Goal: Check status: Check status

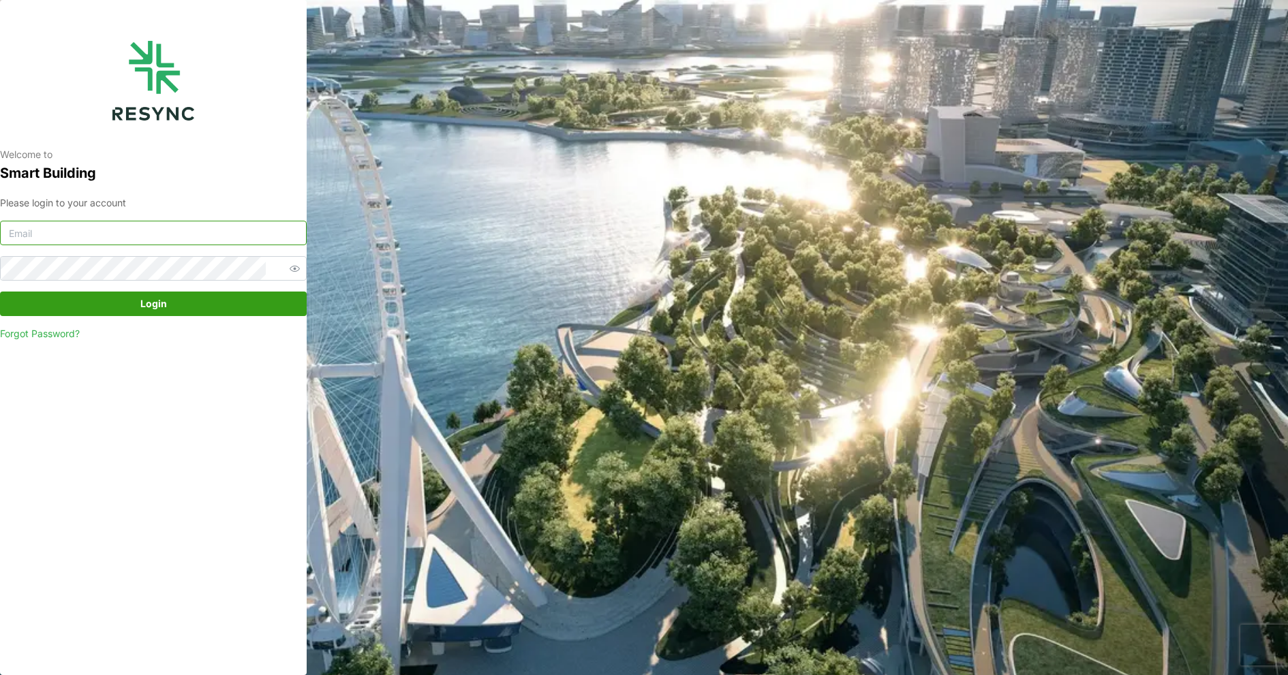
click at [125, 237] on input at bounding box center [153, 233] width 307 height 25
type input "kevin.wijaya@bsigroup.id"
click at [0, 292] on button "Login" at bounding box center [153, 304] width 307 height 25
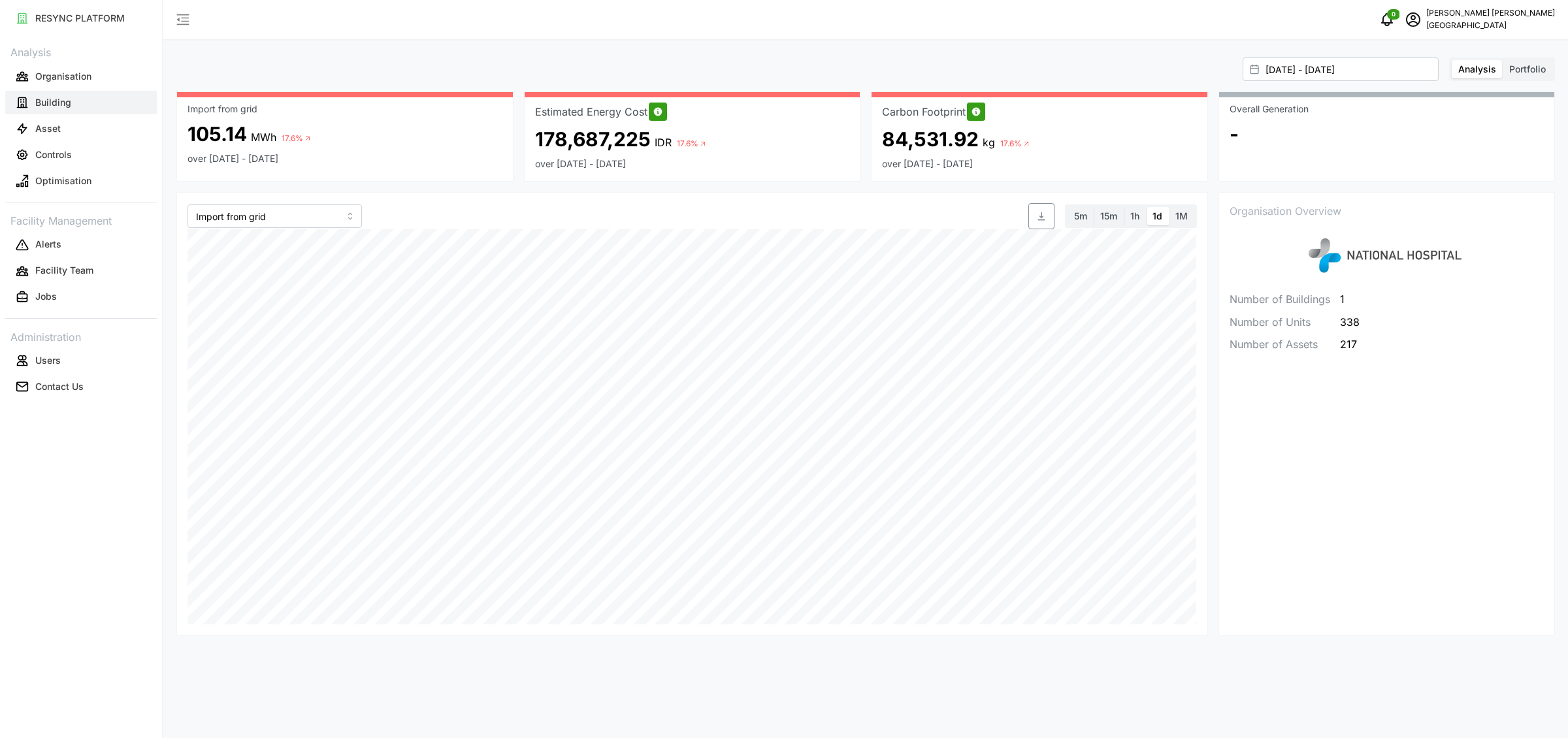
click at [58, 97] on p "Building" at bounding box center [53, 103] width 35 height 13
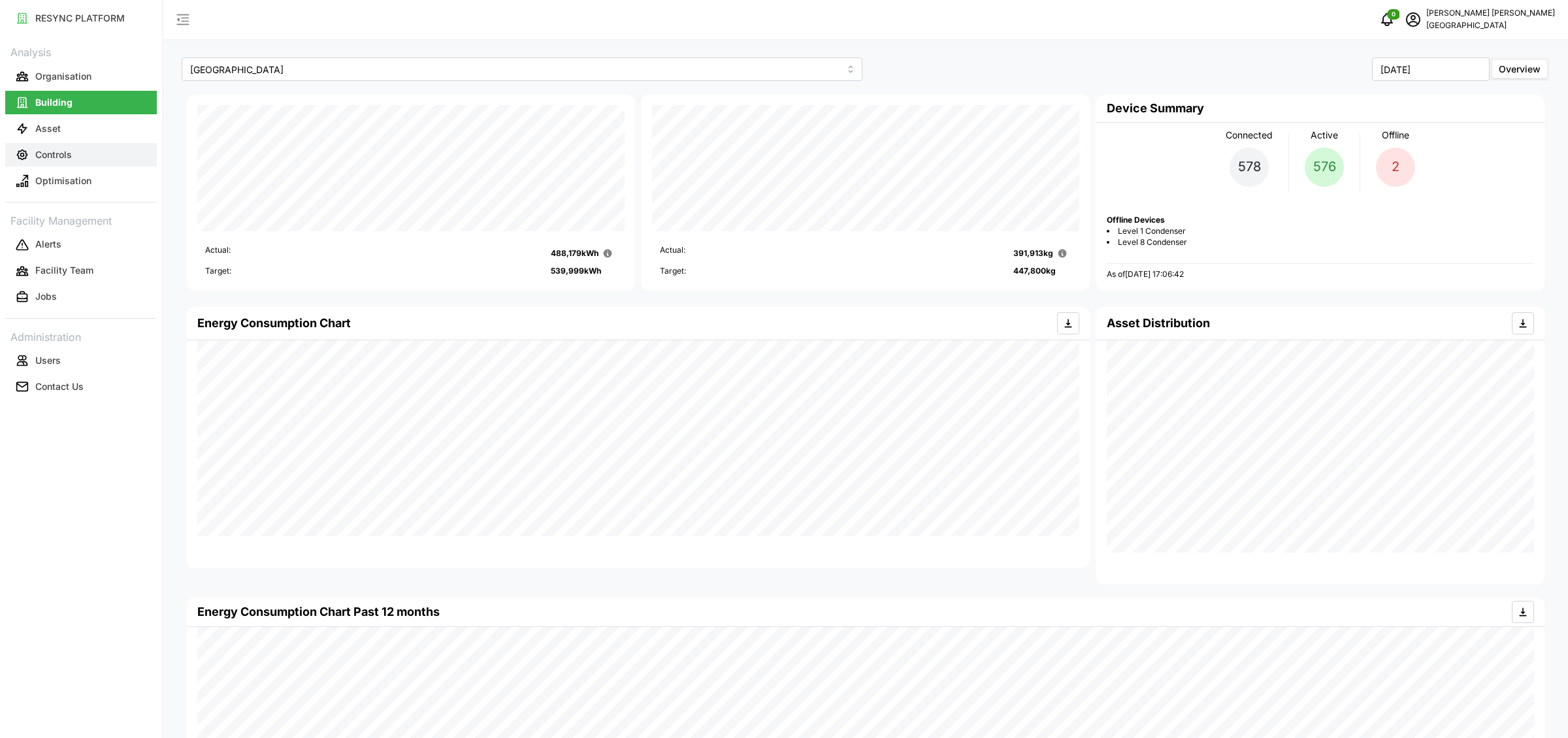
click at [58, 151] on p "Controls" at bounding box center [54, 155] width 36 height 13
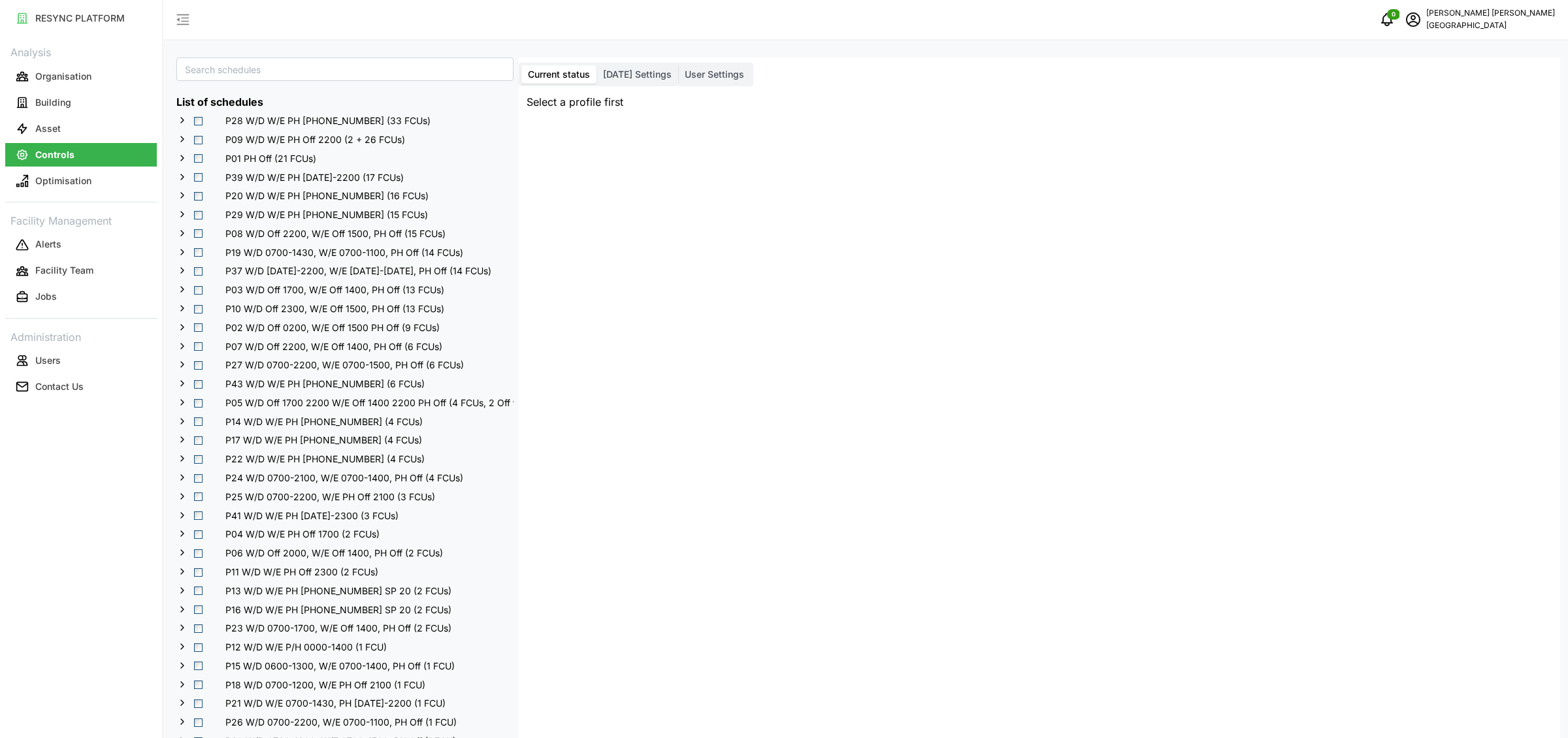
click at [258, 126] on span "P28 W/D W/E PH [PHONE_NUMBER] (33 FCUs)" at bounding box center [328, 121] width 205 height 13
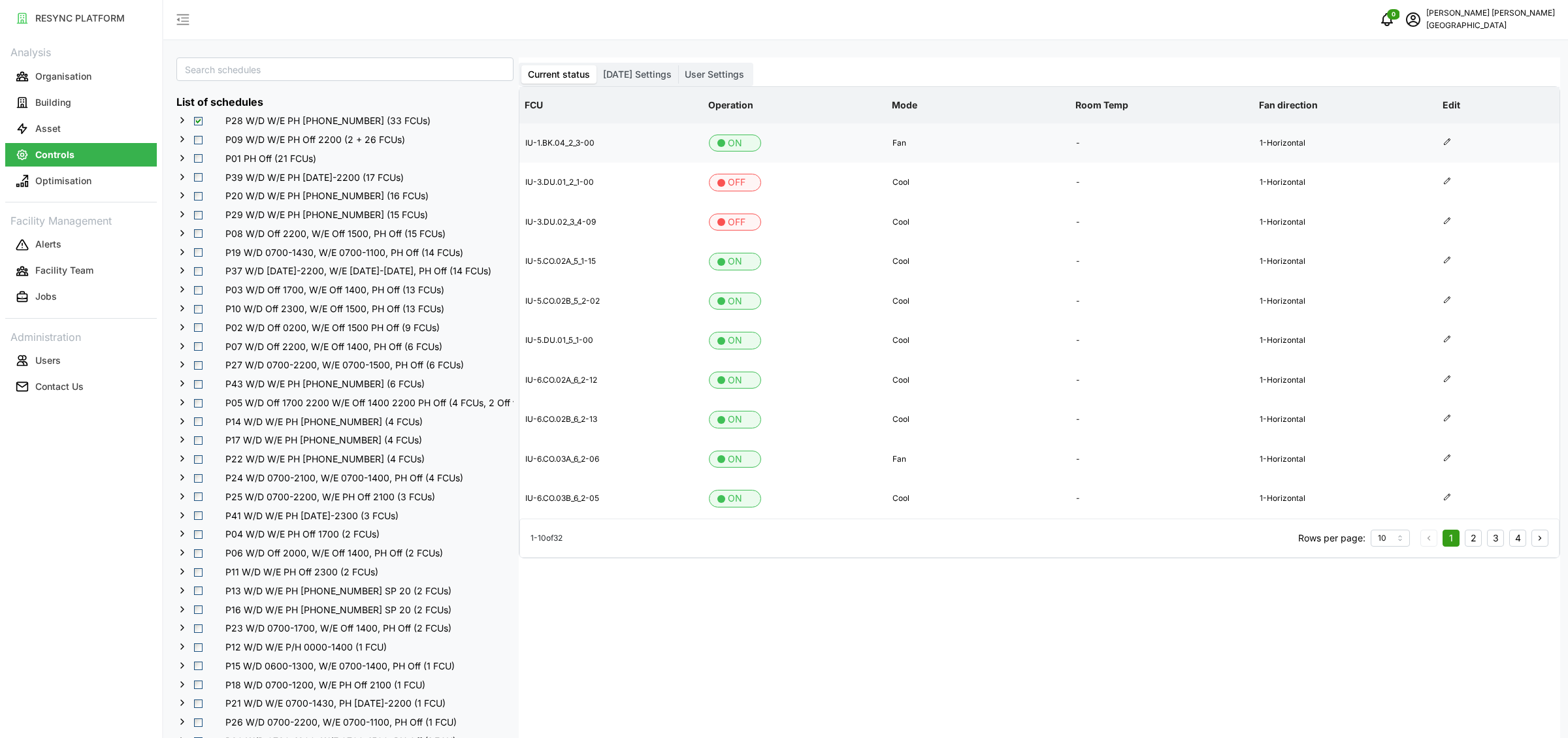
click at [1234, 145] on div at bounding box center [1497, 144] width 110 height 12
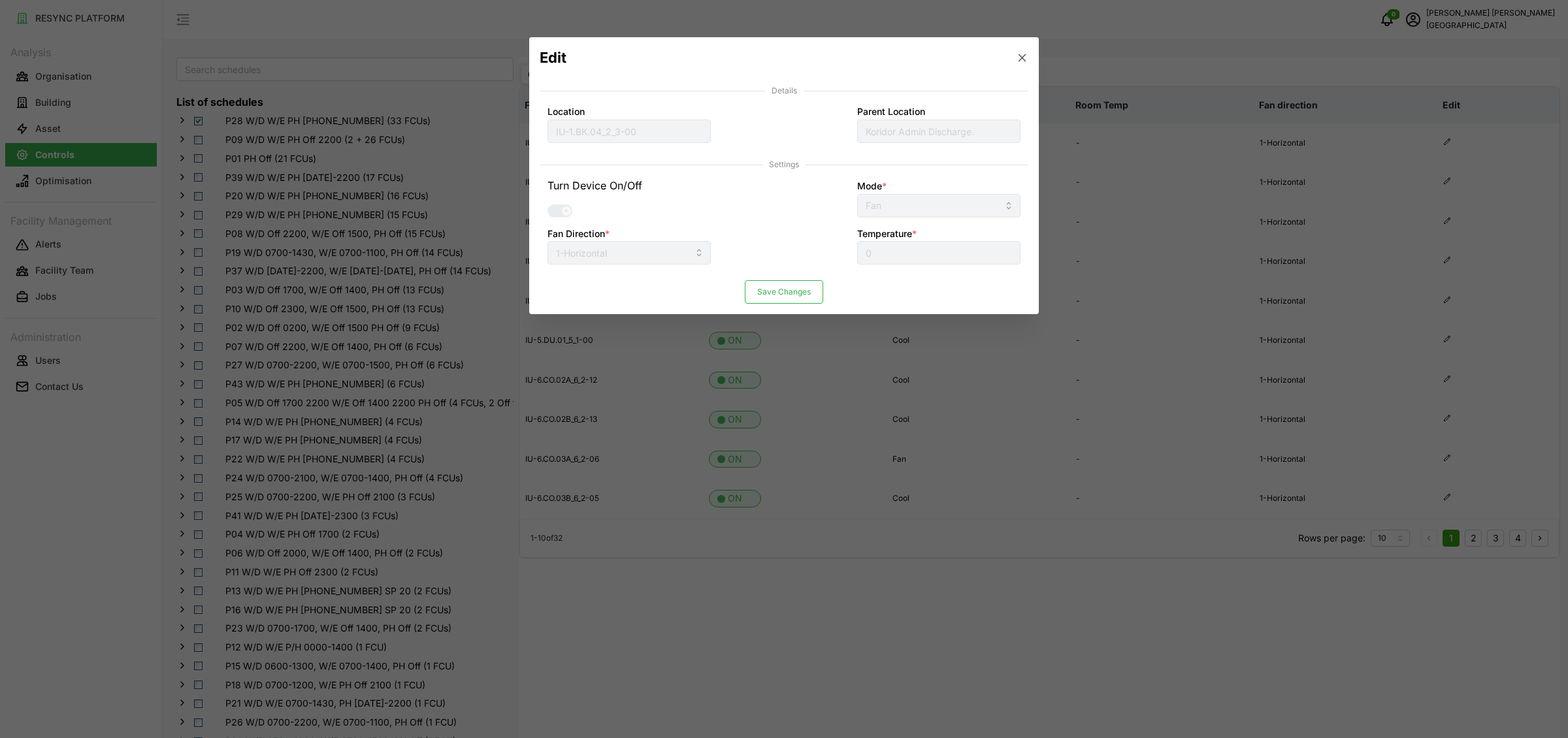
click at [1023, 56] on icon "button" at bounding box center [1023, 58] width 13 height 13
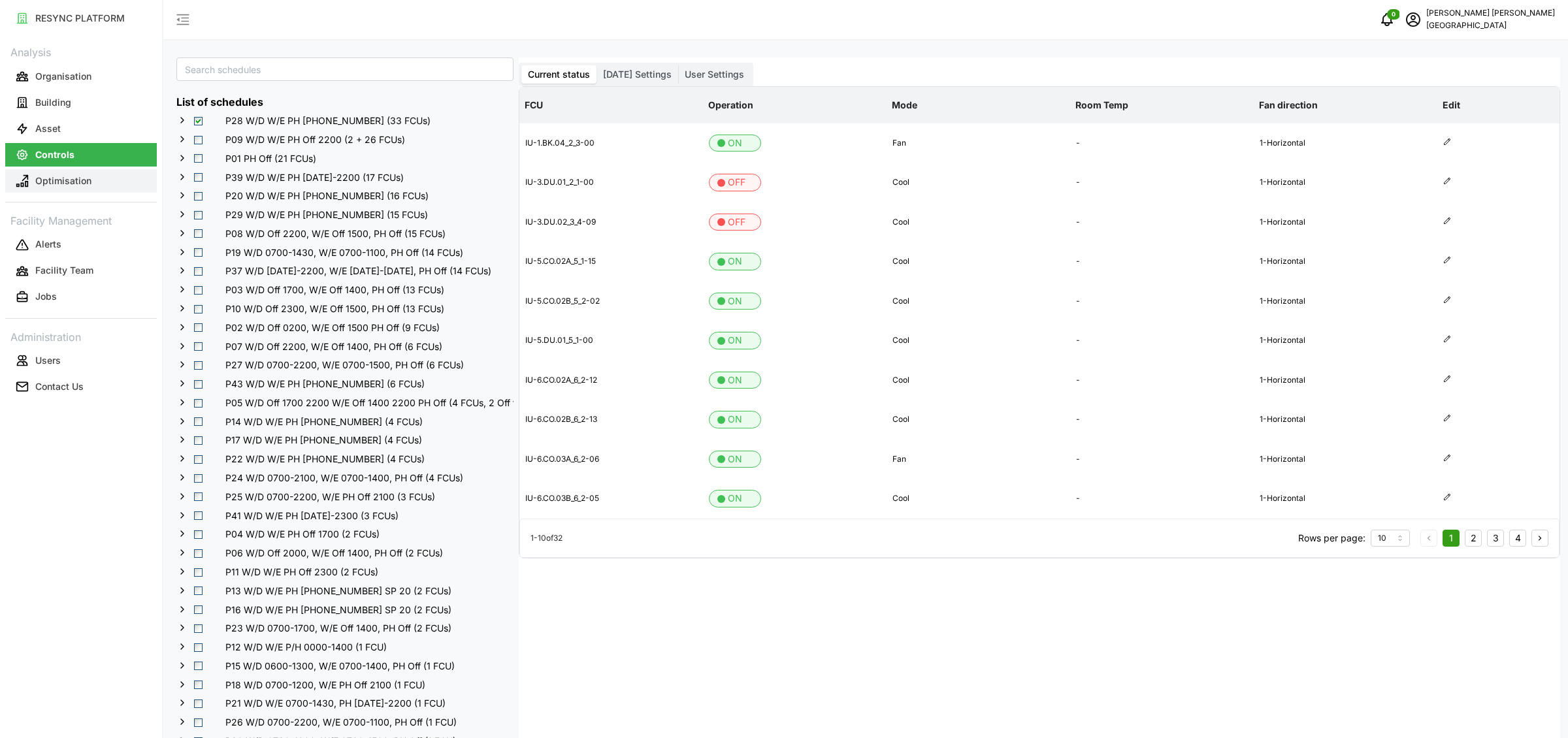
click at [71, 178] on p "Optimisation" at bounding box center [63, 181] width 57 height 13
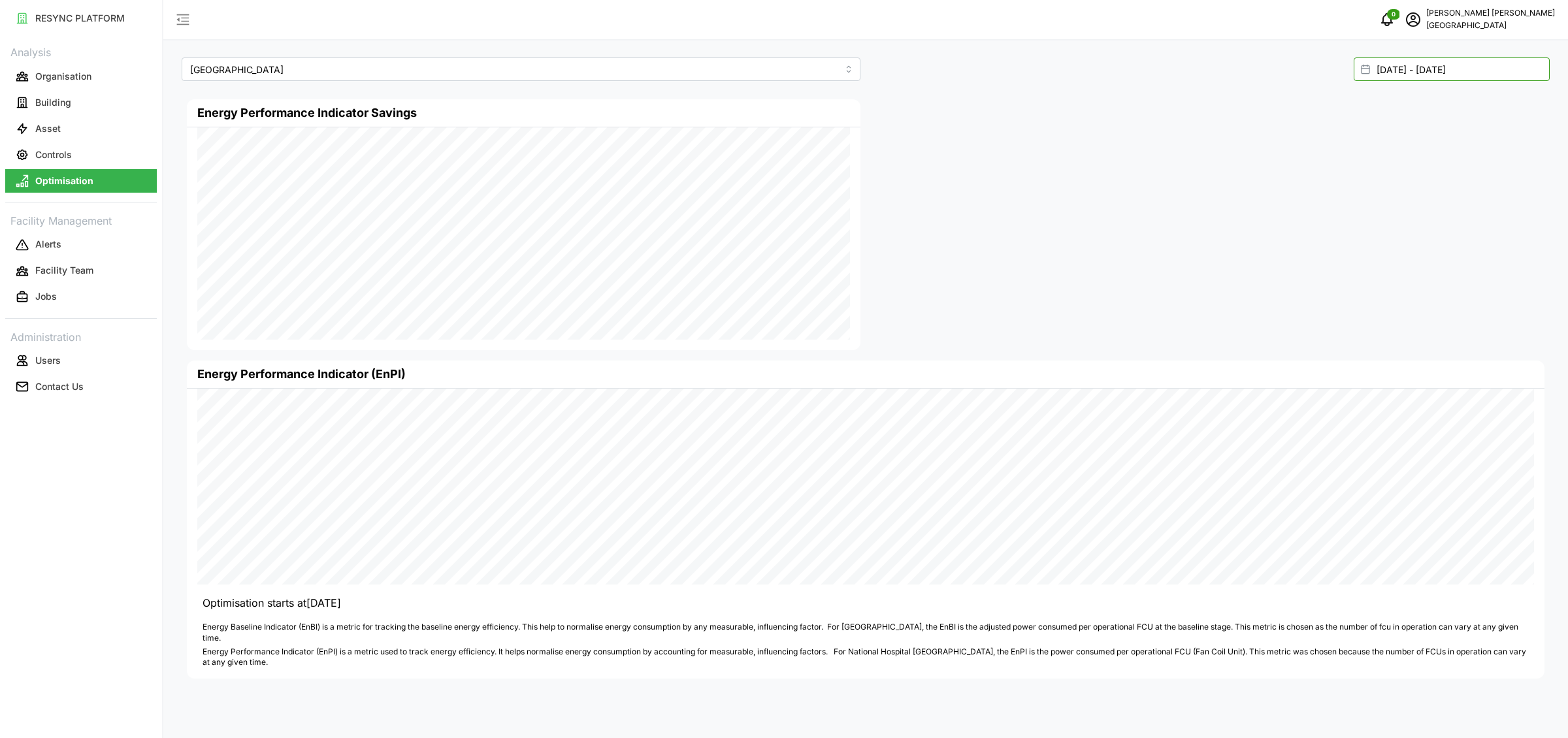
click at [1234, 75] on input "[DATE] - [DATE]" at bounding box center [1451, 69] width 196 height 24
click at [1098, 156] on icon "button" at bounding box center [1095, 150] width 11 height 11
click at [1234, 187] on th "Fr" at bounding box center [1372, 179] width 24 height 19
click at [1234, 198] on button "1" at bounding box center [1372, 200] width 24 height 24
type input "[DATE] - [DATE]"
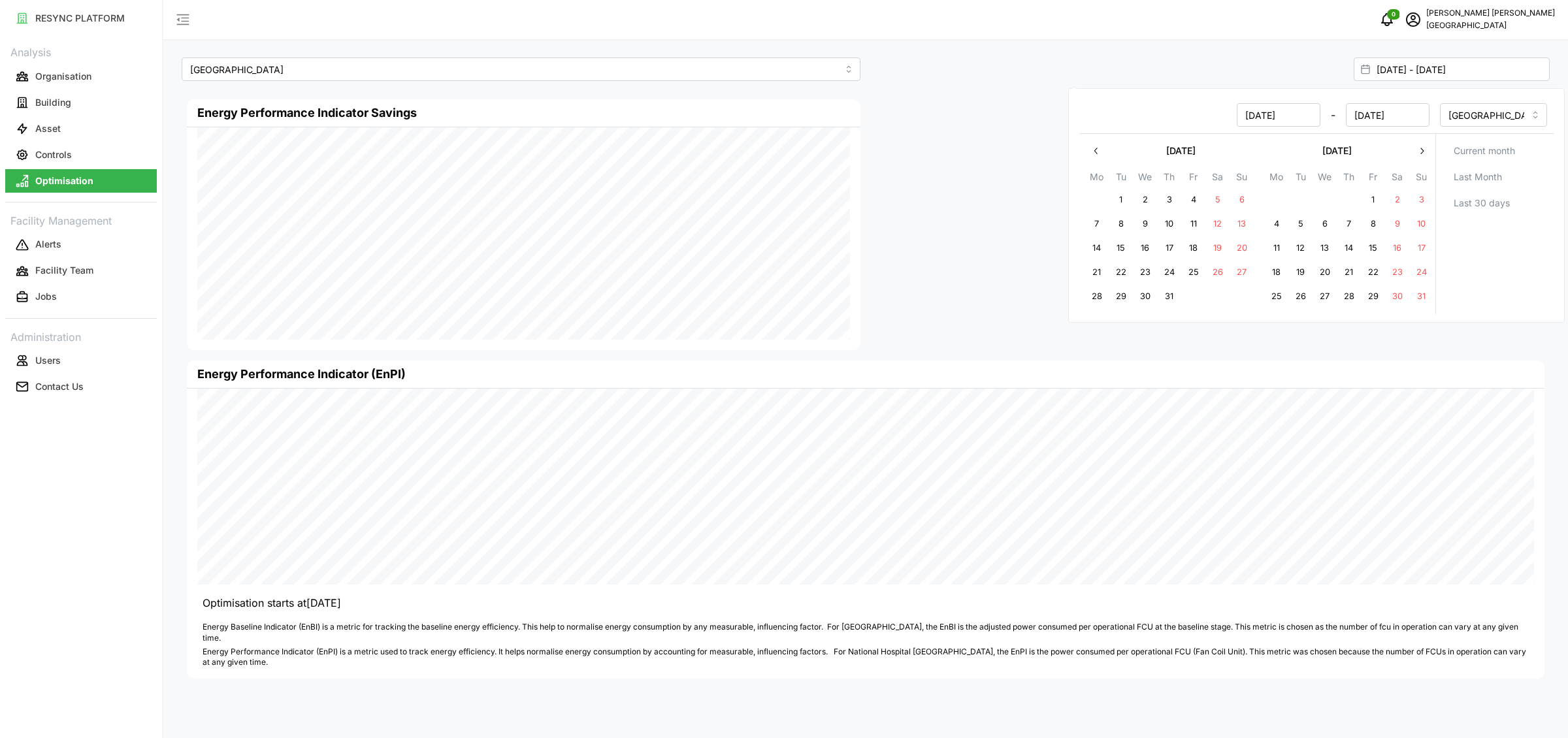
type input "[DATE]"
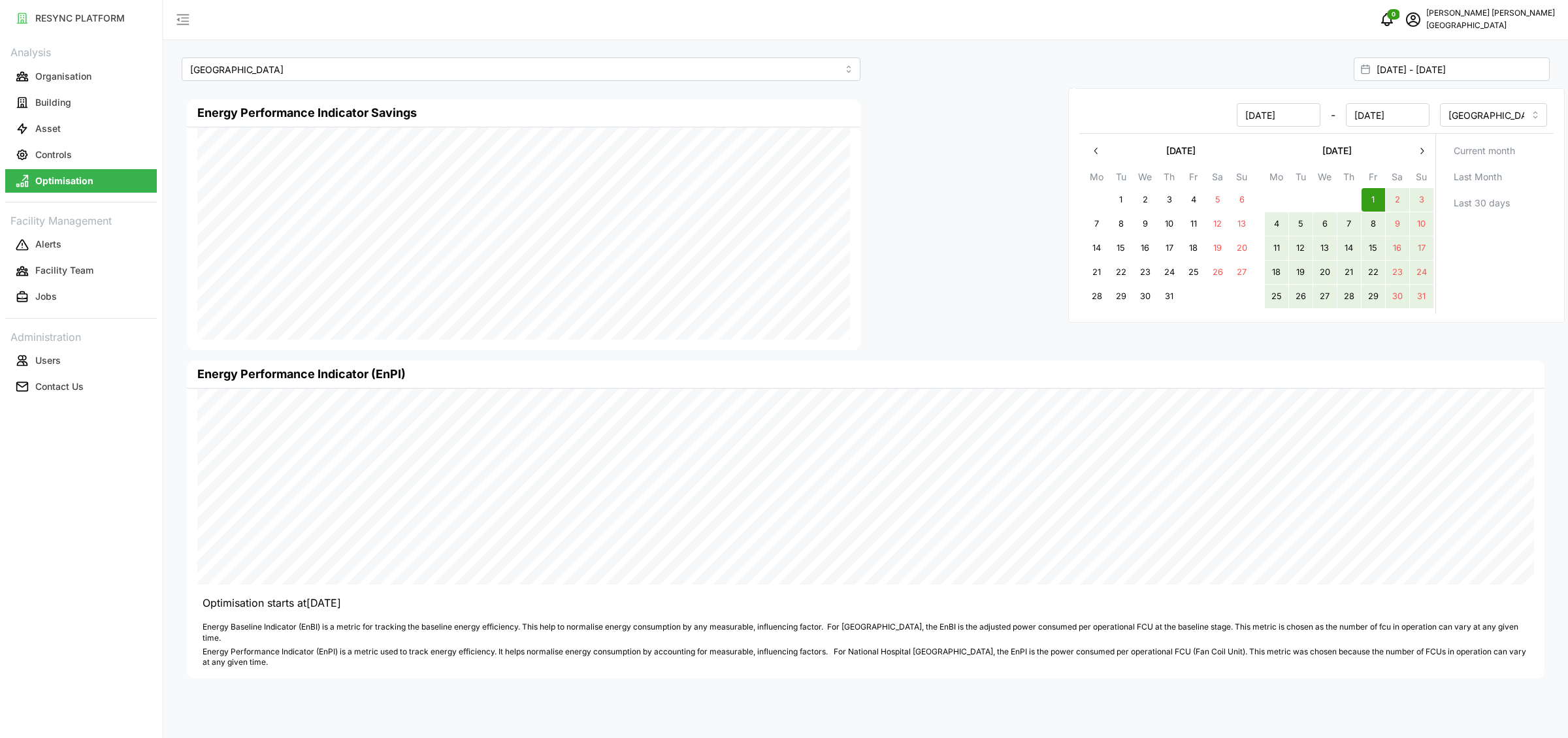
click at [1234, 298] on button "31" at bounding box center [1421, 297] width 24 height 24
type input "[DATE] - [DATE]"
type input "[DATE]"
click at [1234, 286] on button "31" at bounding box center [1421, 297] width 24 height 24
type input "[DATE] - [DATE]"
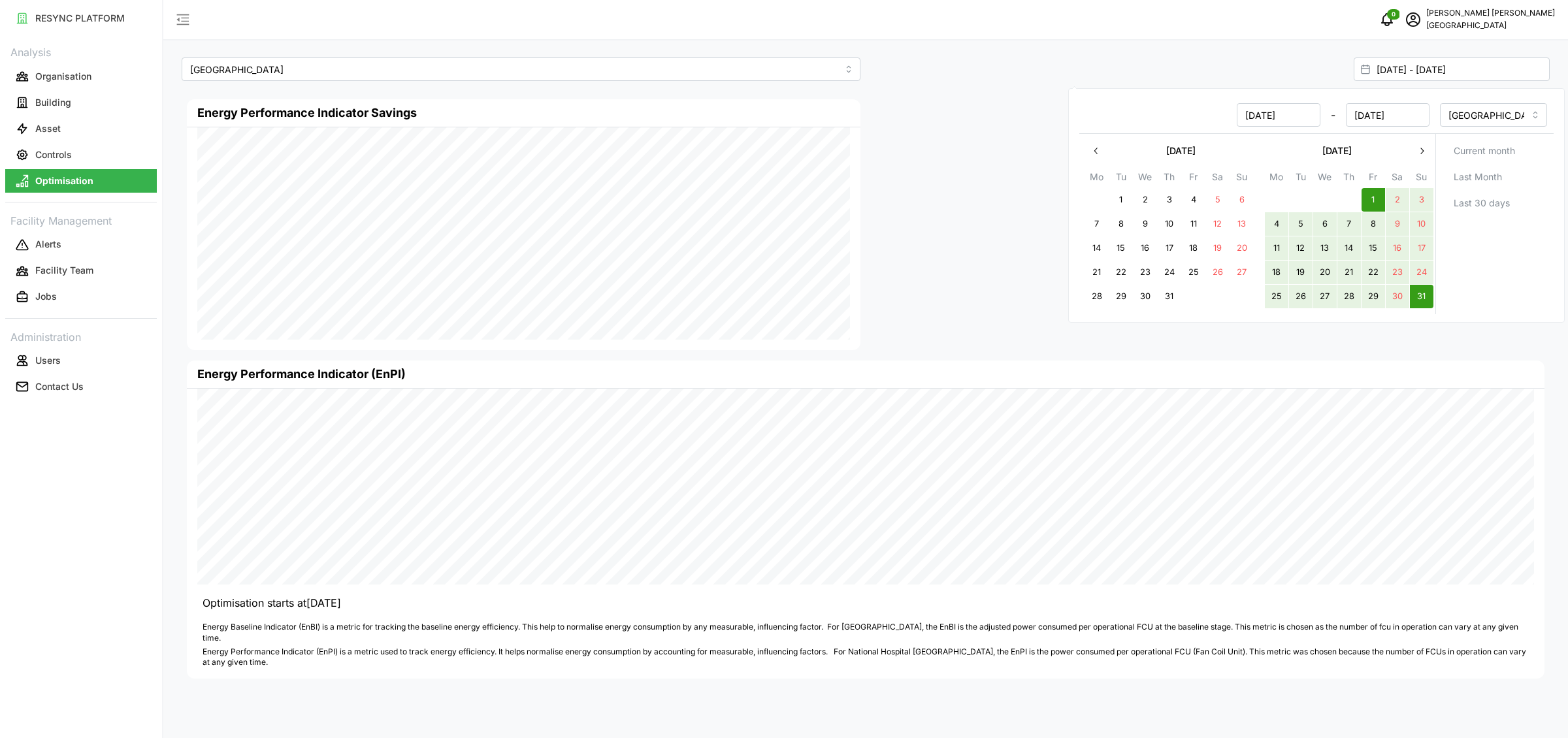
type input "[DATE]"
click at [1234, 196] on button "1" at bounding box center [1372, 200] width 24 height 24
type input "[DATE] - [DATE]"
type input "[DATE]"
click at [1197, 23] on div "0 [PERSON_NAME][GEOGRAPHIC_DATA] [GEOGRAPHIC_DATA]" at bounding box center [865, 20] width 1404 height 40
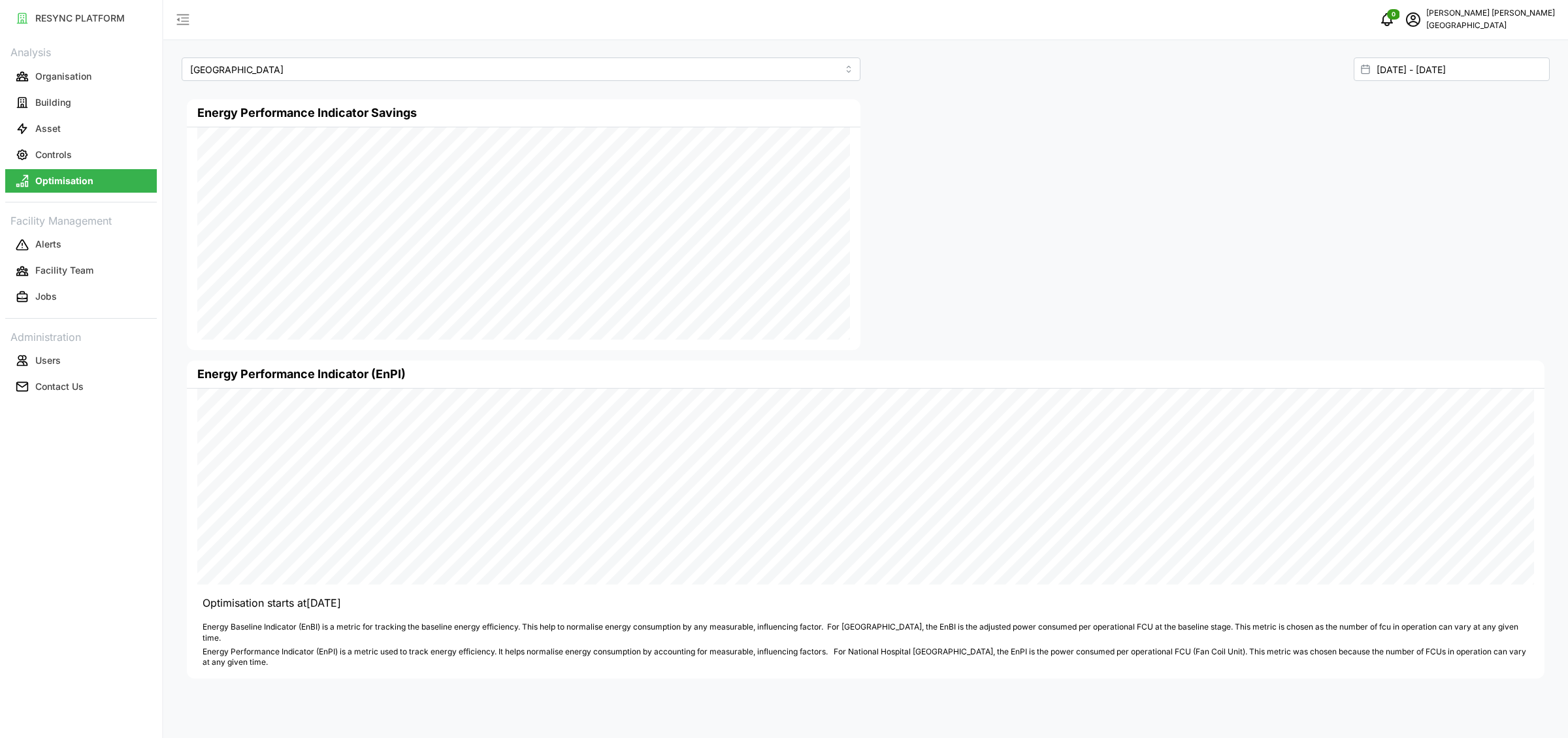
click at [1234, 81] on div "[DATE] - [DATE]" at bounding box center [1210, 69] width 689 height 34
click at [1234, 79] on input "[DATE] - [DATE]" at bounding box center [1451, 69] width 196 height 24
click at [1098, 204] on button "1" at bounding box center [1096, 200] width 24 height 24
type input "[DATE] - [DATE]"
type input "[DATE]"
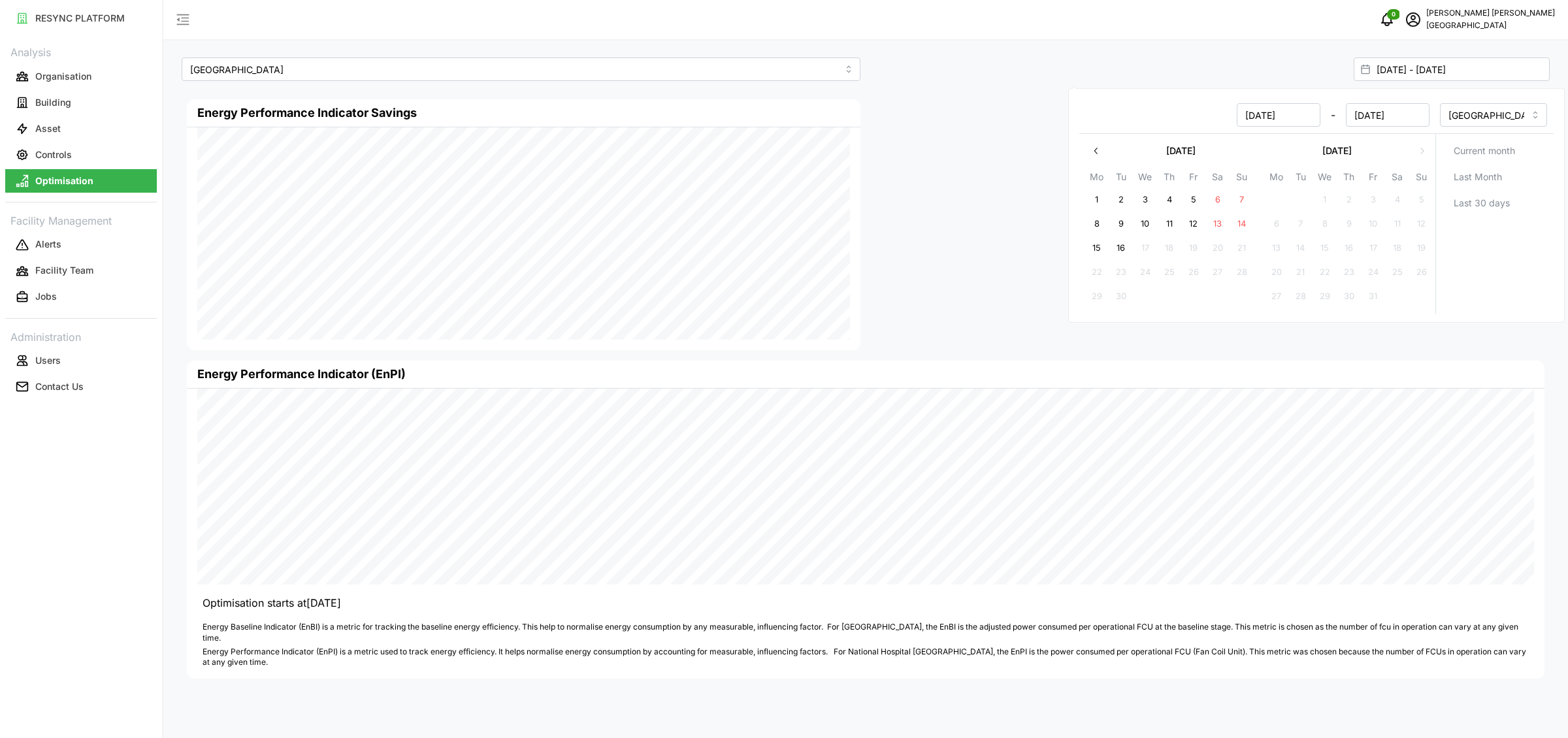
type input "[DATE]"
click at [1234, 224] on button "14" at bounding box center [1241, 224] width 24 height 24
type input "[DATE] - [DATE]"
type input "[DATE]"
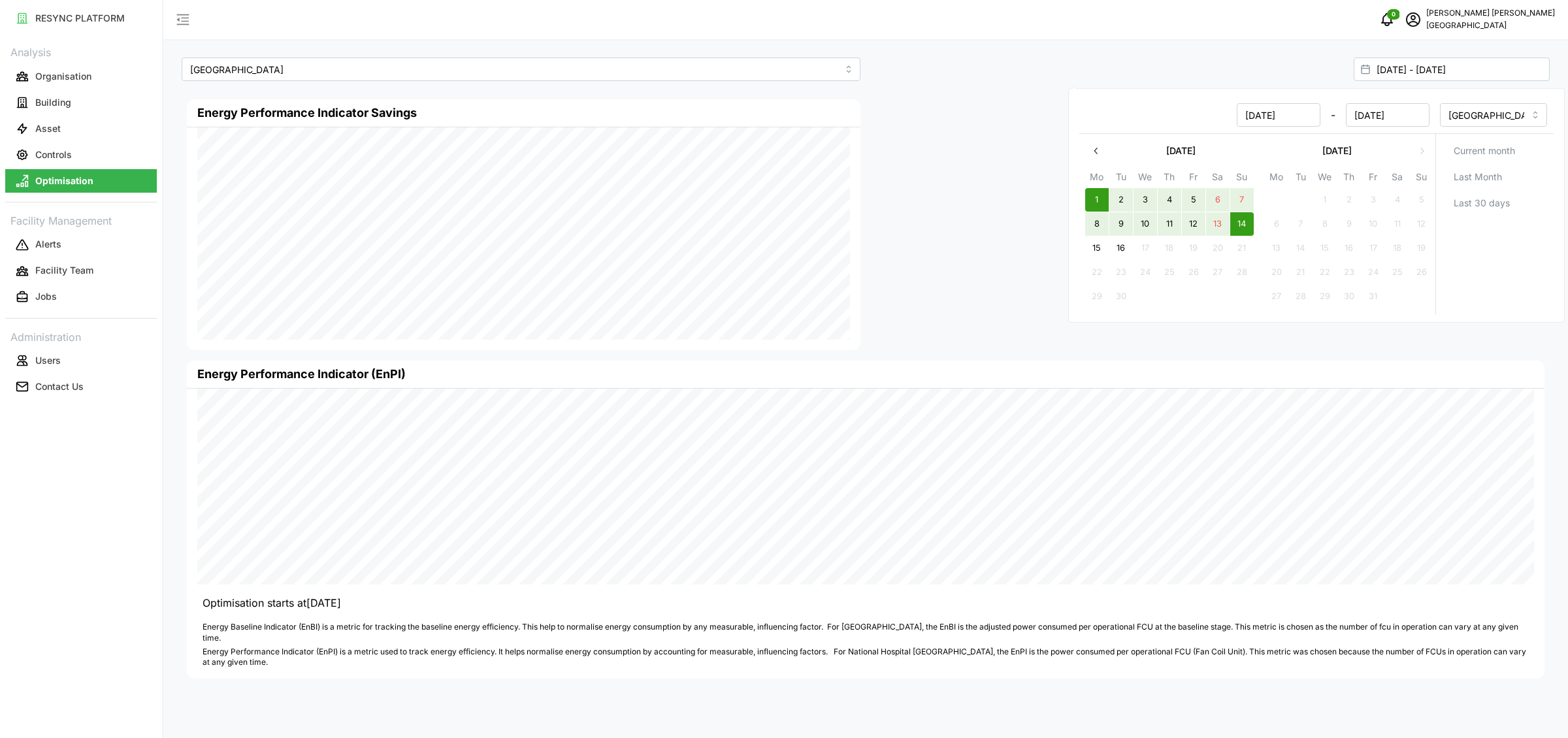
click at [1004, 202] on div at bounding box center [1208, 224] width 684 height 262
click at [1234, 67] on input "[DATE] - [DATE]" at bounding box center [1451, 69] width 196 height 24
